Goal: Find specific page/section

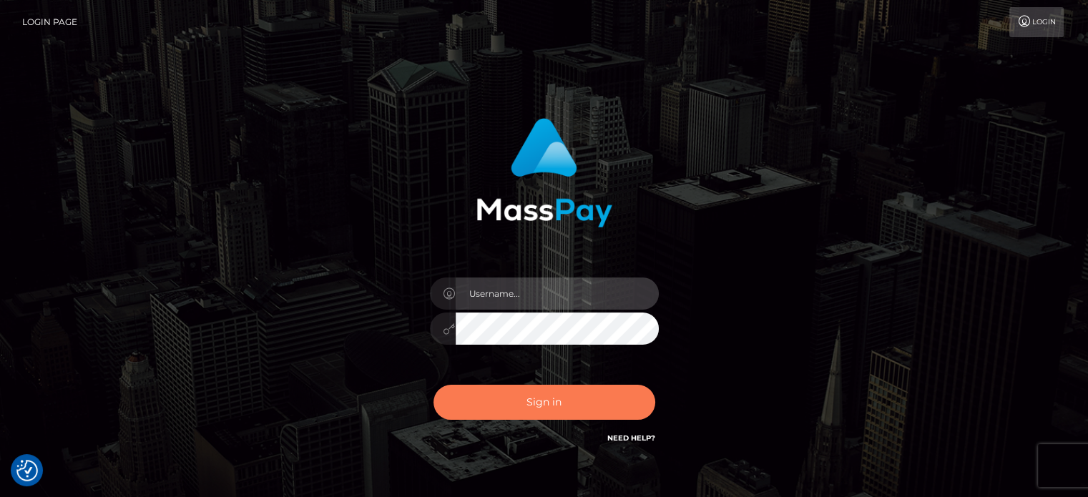
type input "[PERSON_NAME].ctfo"
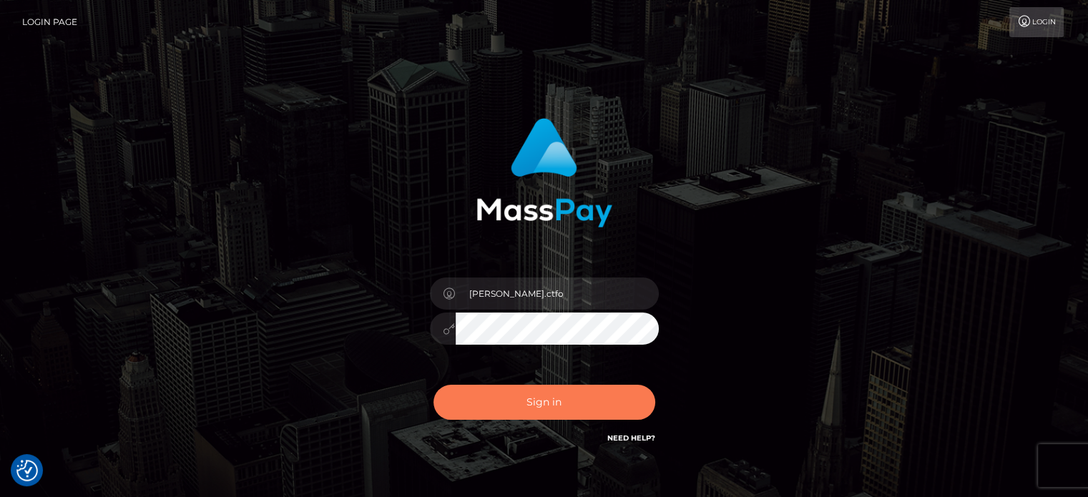
click at [594, 408] on button "Sign in" at bounding box center [544, 402] width 222 height 35
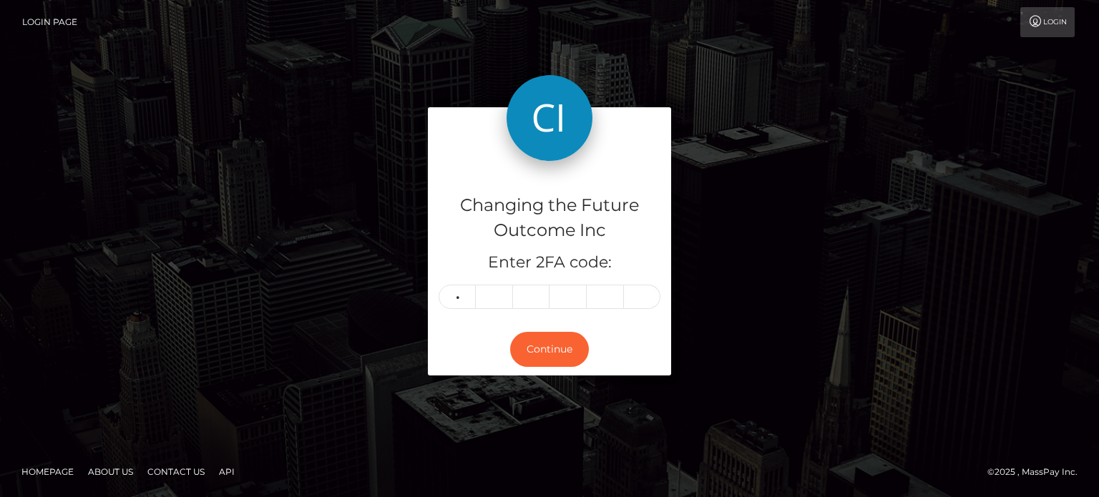
type input "2"
type input "5"
type input "7"
type input "2"
type input "4"
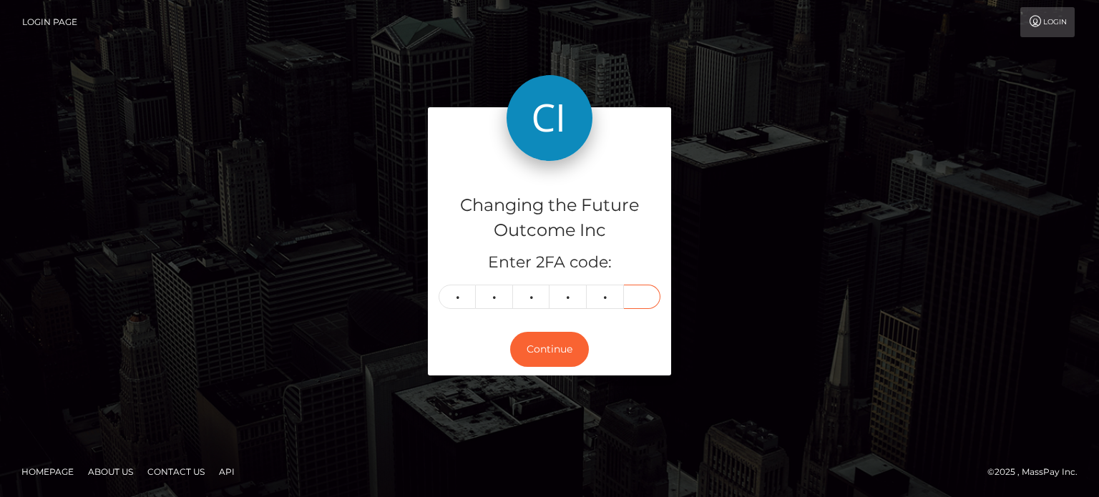
type input "7"
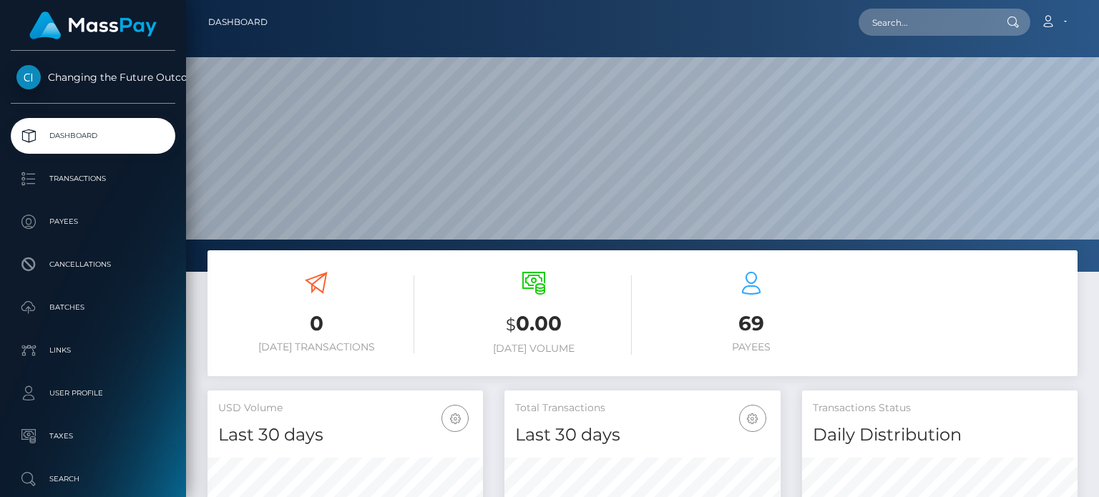
scroll to position [253, 275]
click at [968, 28] on input "text" at bounding box center [925, 22] width 134 height 27
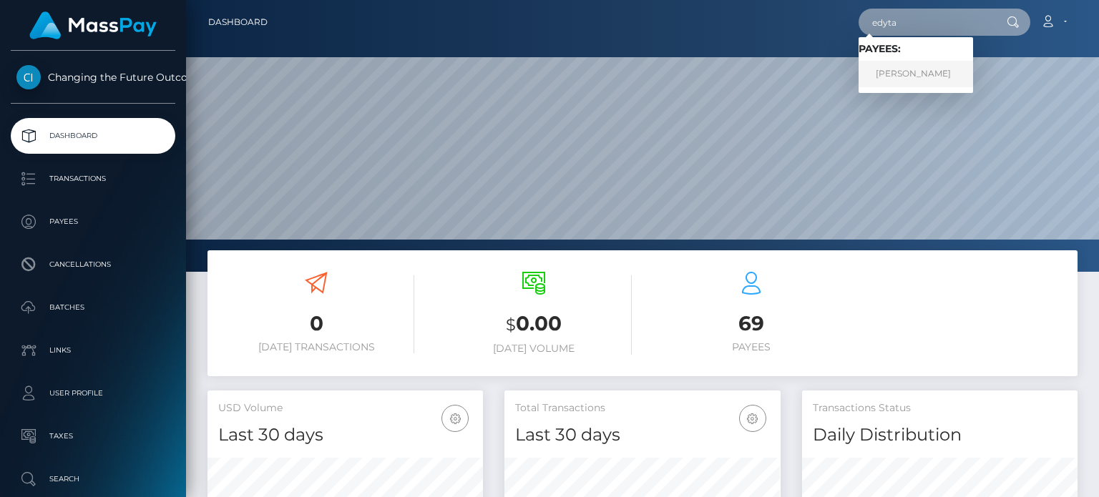
type input "edyta"
click at [924, 74] on link "Edyta Lipkowska" at bounding box center [915, 74] width 114 height 26
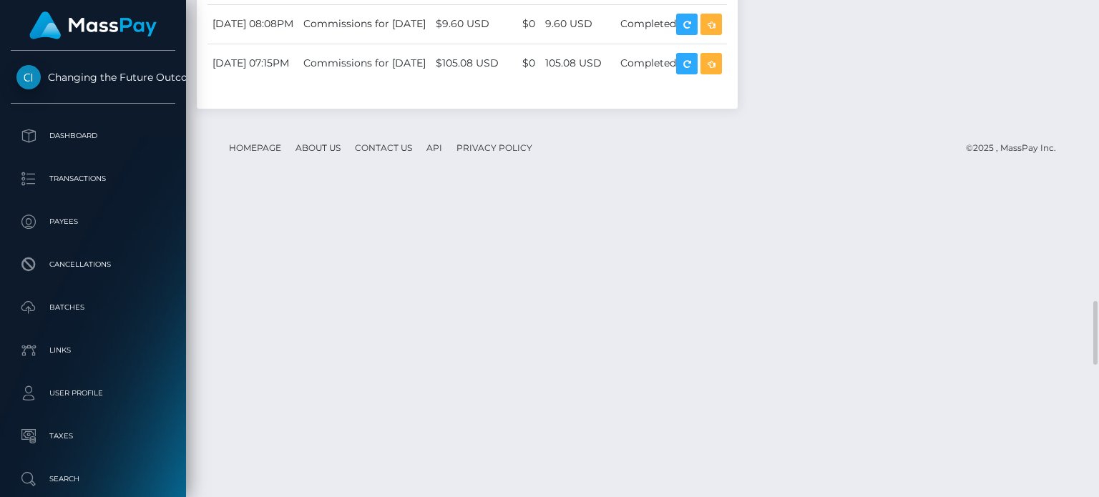
scroll to position [2217, 0]
